Goal: Information Seeking & Learning: Learn about a topic

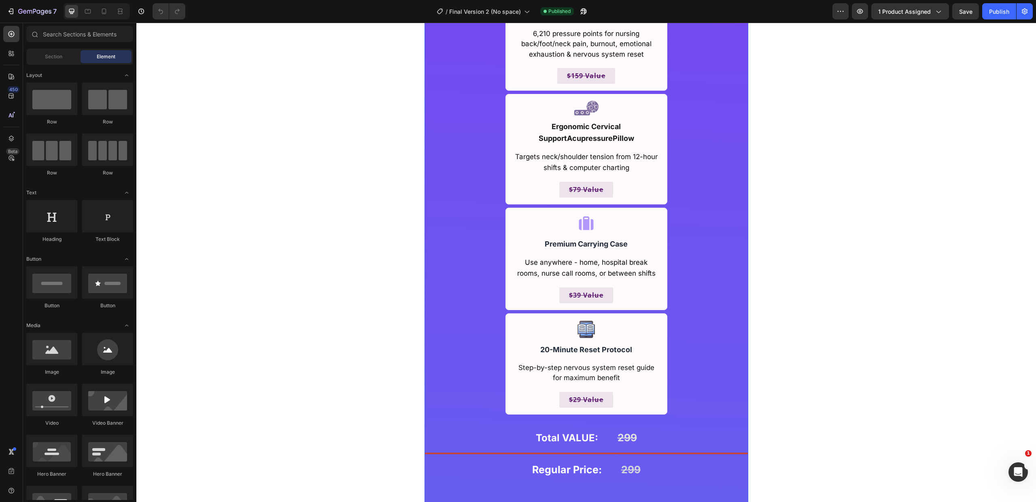
scroll to position [5841, 0]
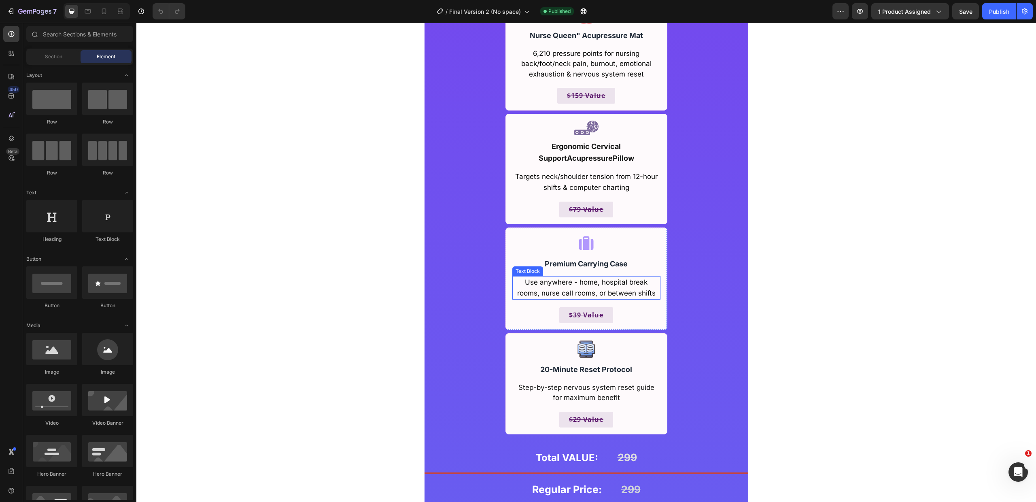
click at [544, 295] on span "Use anywhere - home, hospital break rooms, nurse call rooms, or between shifts" at bounding box center [586, 287] width 138 height 19
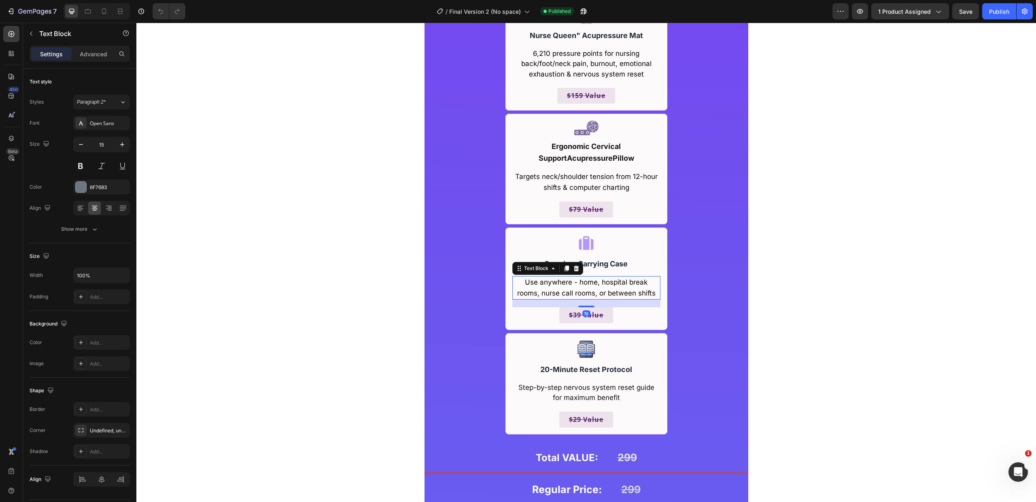
click at [546, 291] on span "Use anywhere - home, hospital break rooms, nurse call rooms, or between shifts" at bounding box center [586, 287] width 138 height 19
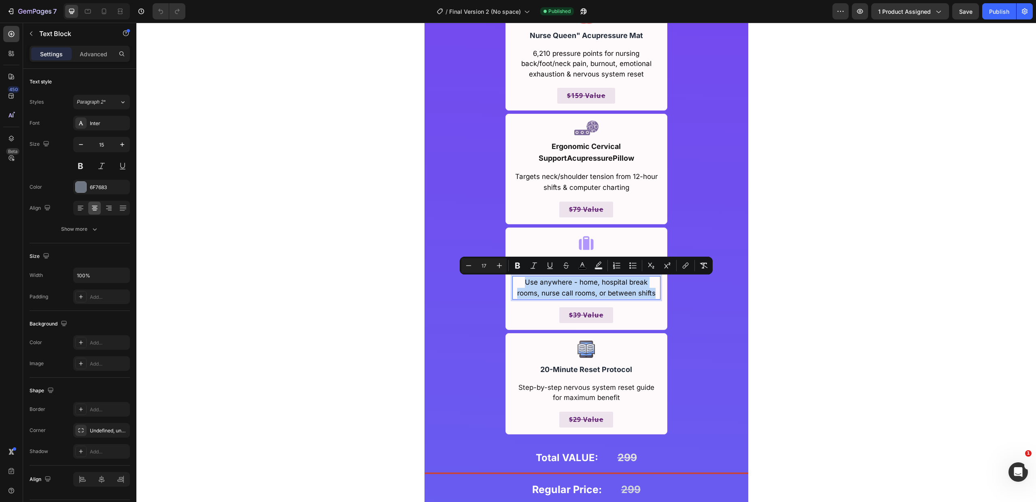
copy span "Use anywhere - home, hospital break rooms, nurse call rooms, or between shifts"
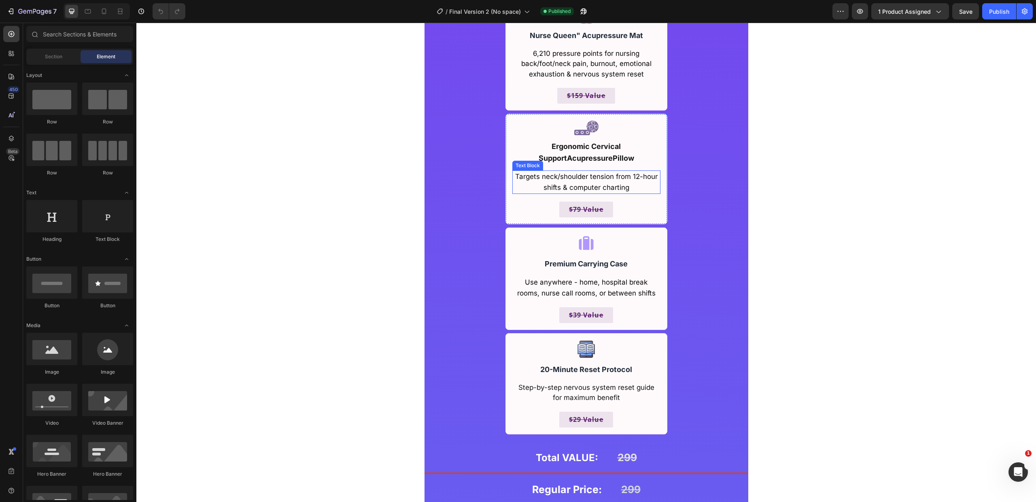
scroll to position [5785, 0]
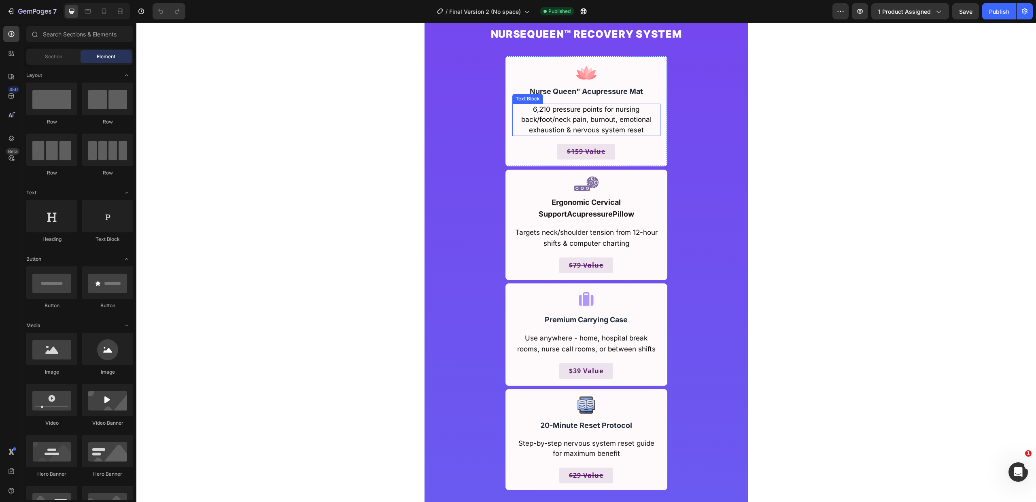
click at [628, 124] on p "6,210 pressure points for nursing back/foot/neck pain, burnout, emotional exhau…" at bounding box center [586, 119] width 146 height 31
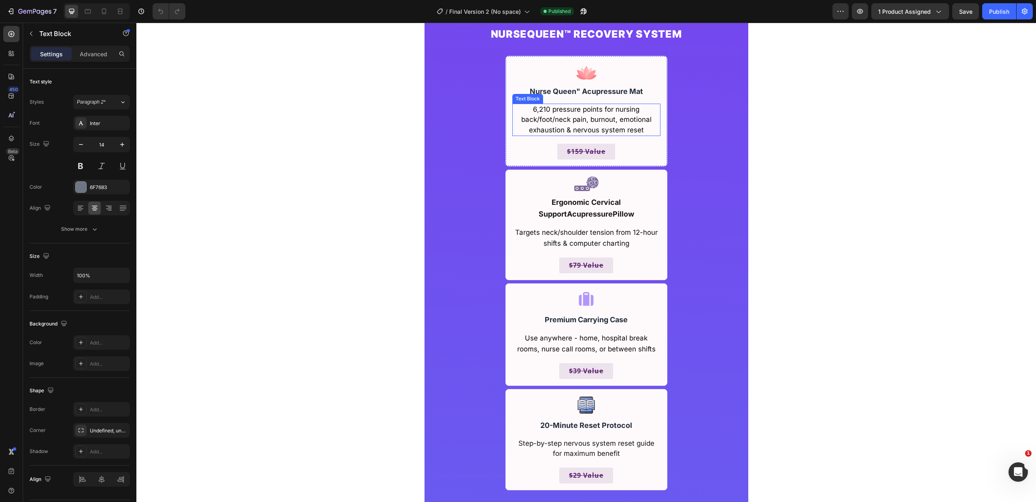
click at [628, 124] on p "6,210 pressure points for nursing back/foot/neck pain, burnout, emotional exhau…" at bounding box center [586, 119] width 146 height 31
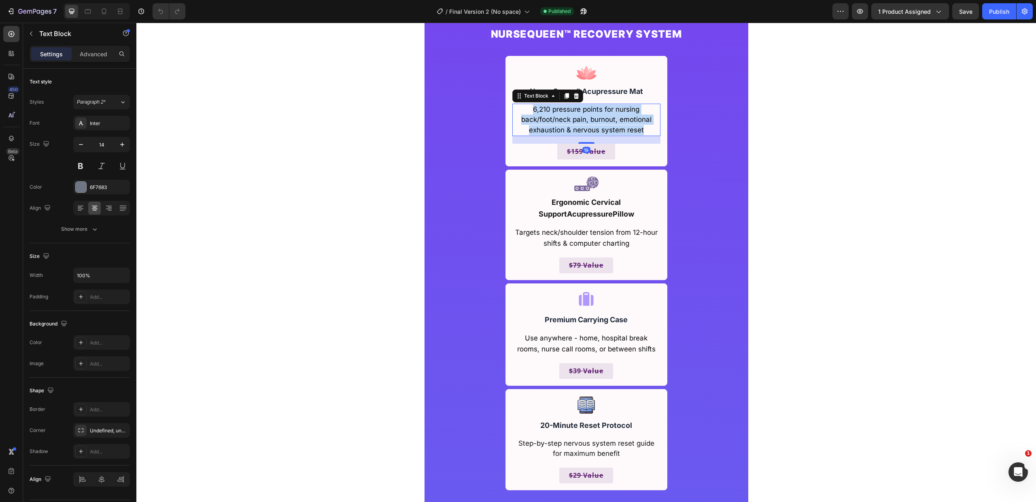
click at [628, 124] on p "6,210 pressure points for nursing back/foot/neck pain, burnout, emotional exhau…" at bounding box center [586, 119] width 146 height 31
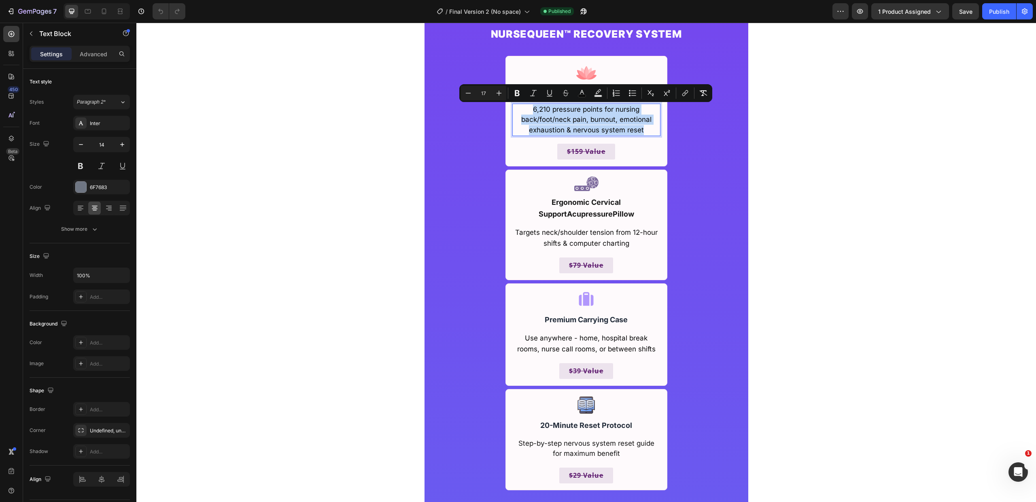
copy span "6,210 pressure points for nursing back/foot/neck pain, burnout, emotional exhau…"
click at [600, 351] on span "Use anywhere - home, hospital break rooms, nurse call rooms, or between shifts" at bounding box center [586, 343] width 138 height 19
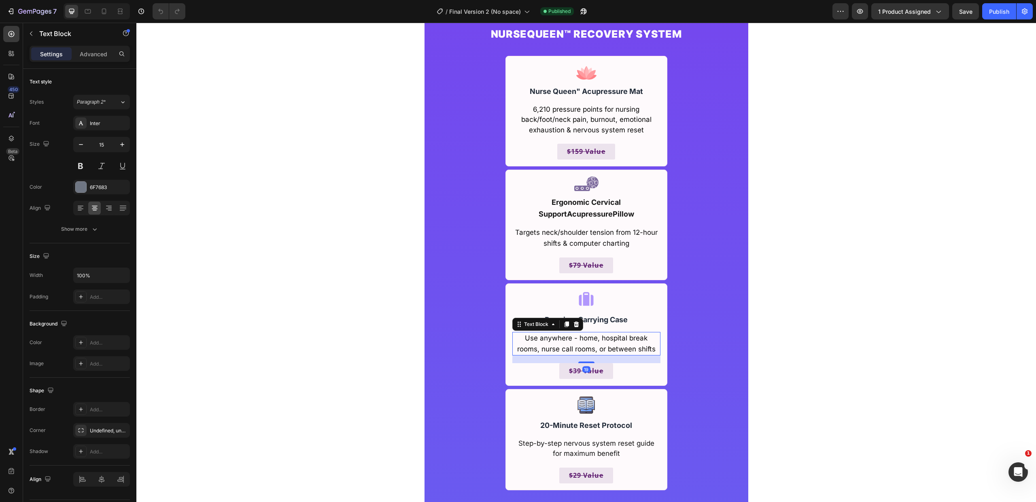
click at [600, 351] on span "Use anywhere - home, hospital break rooms, nurse call rooms, or between shifts" at bounding box center [586, 343] width 138 height 19
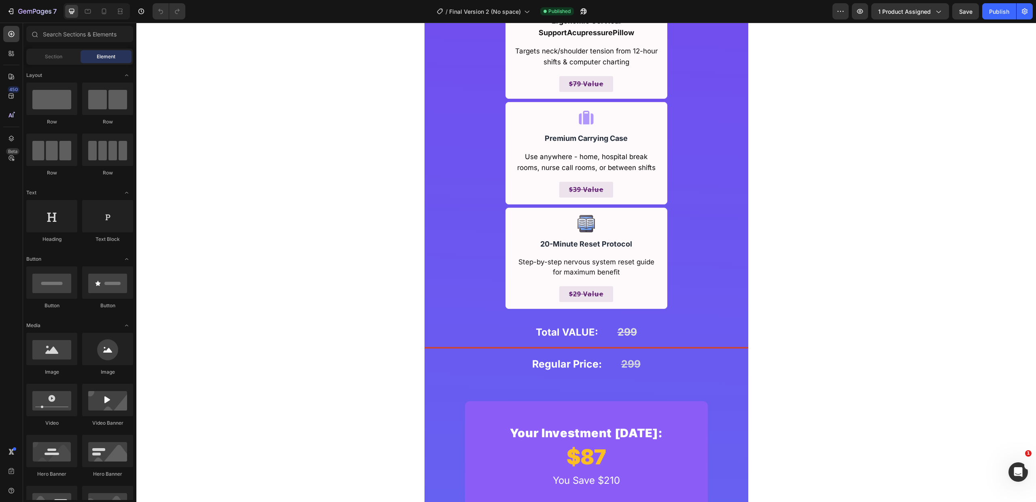
scroll to position [6107, 0]
